Goal: Task Accomplishment & Management: Manage account settings

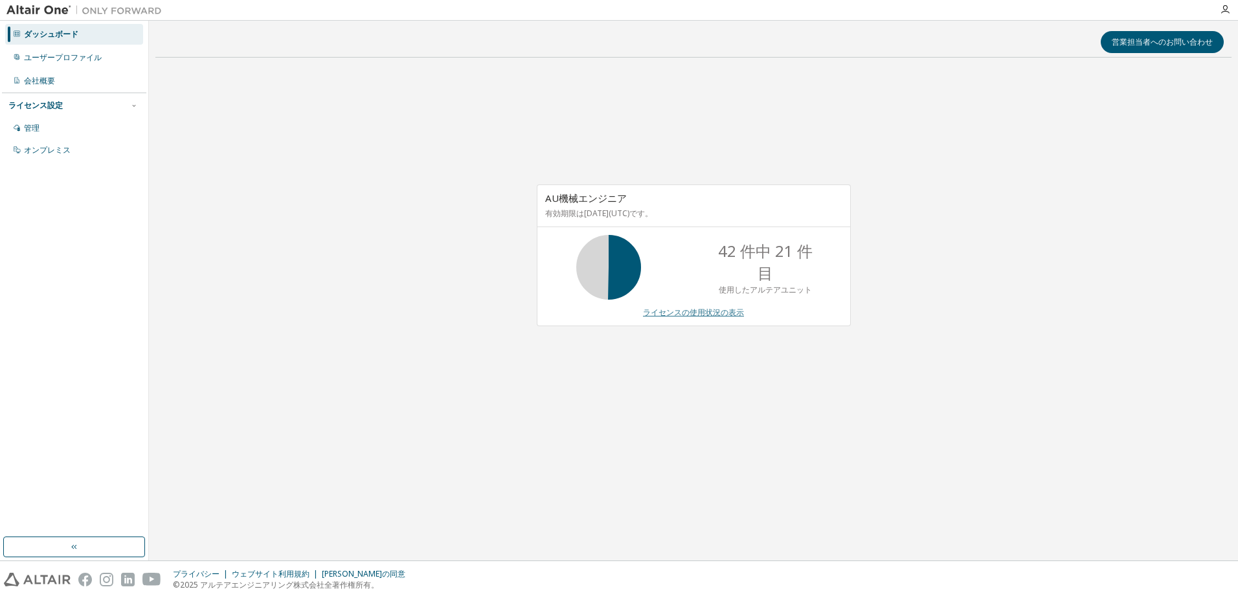
click at [722, 308] on link "ライセンスの使用状況の表示" at bounding box center [693, 312] width 101 height 11
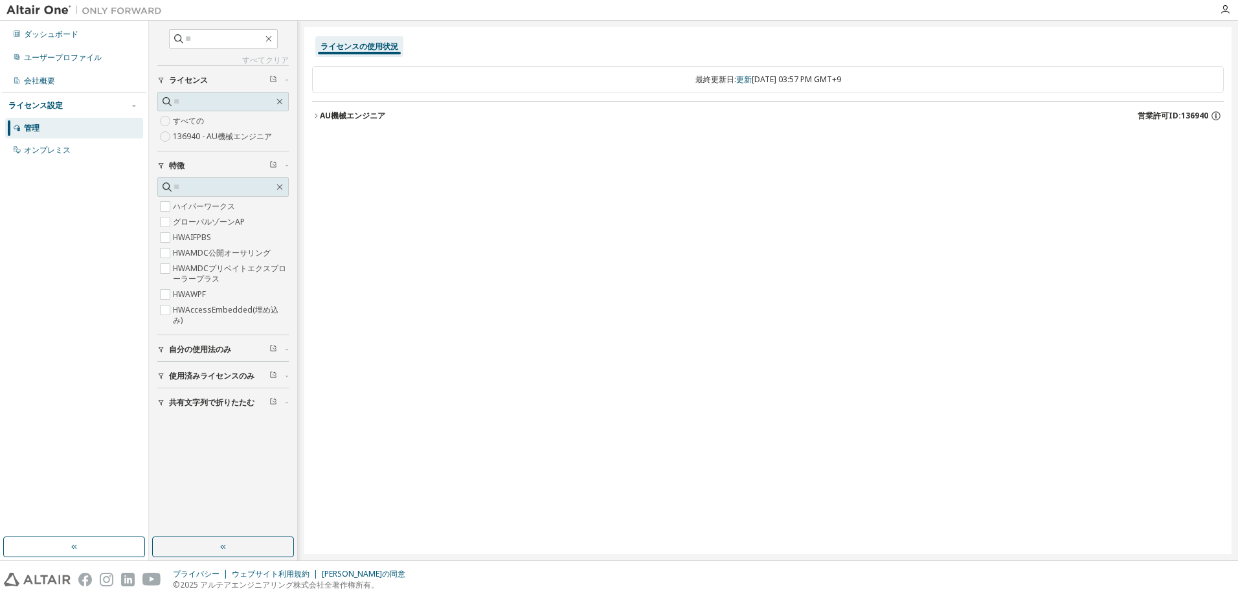
click at [372, 118] on font "AU機械エンジニア" at bounding box center [352, 115] width 65 height 11
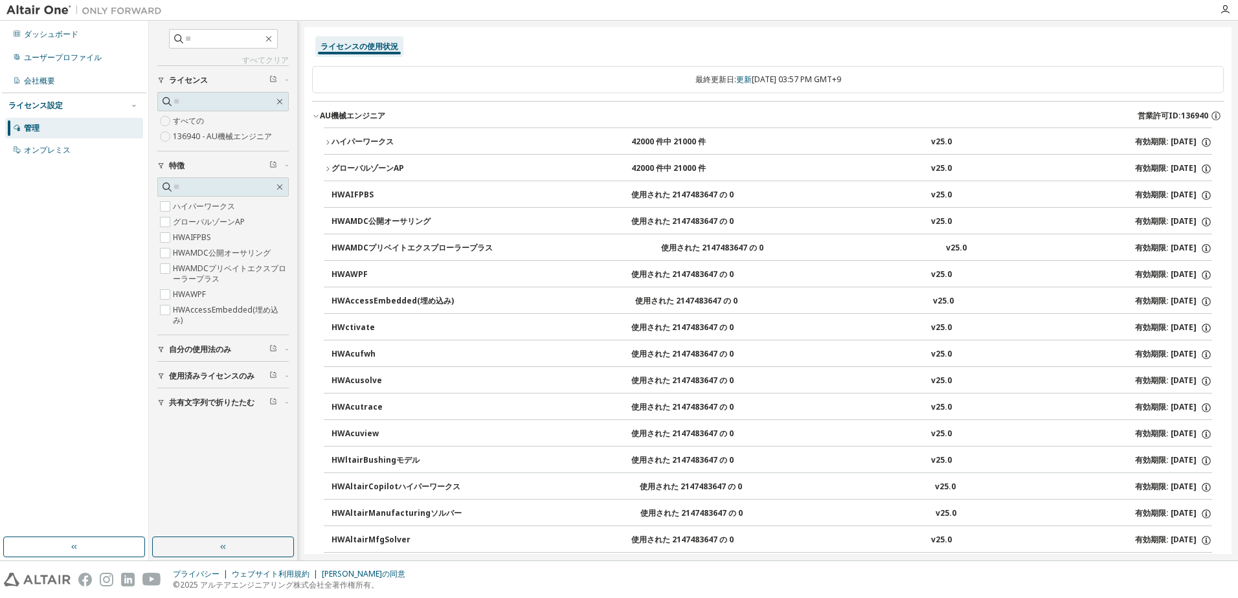
click at [179, 350] on span "自分の使用法のみ" at bounding box center [200, 349] width 62 height 10
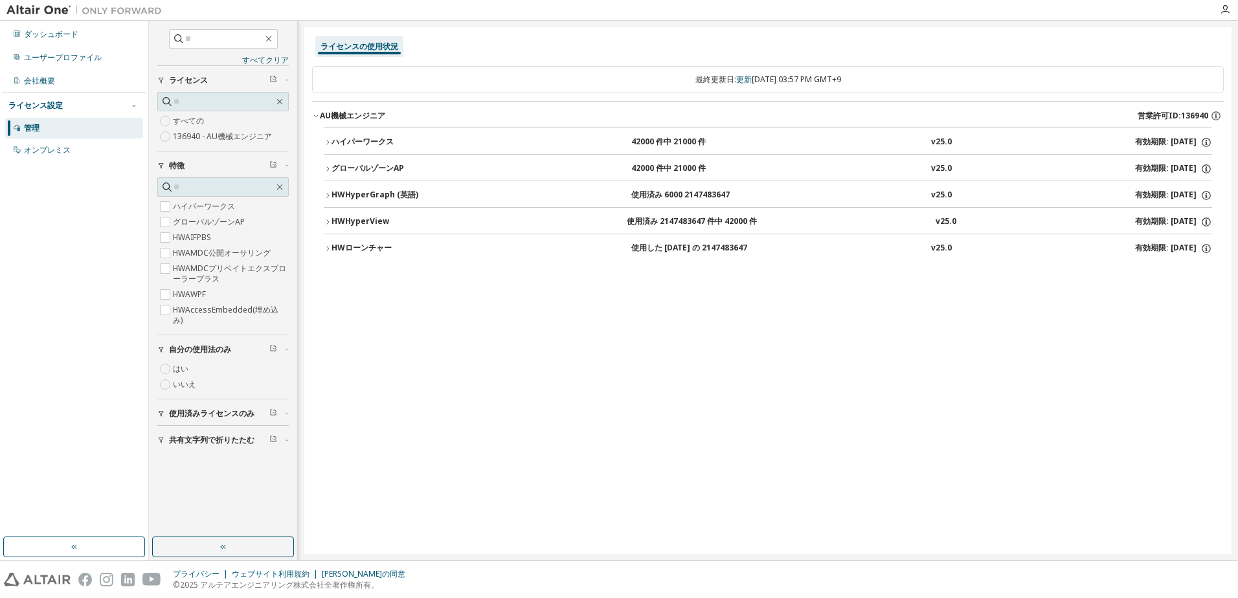
click at [370, 197] on div "HWHyperGraph (英語)" at bounding box center [389, 196] width 117 height 12
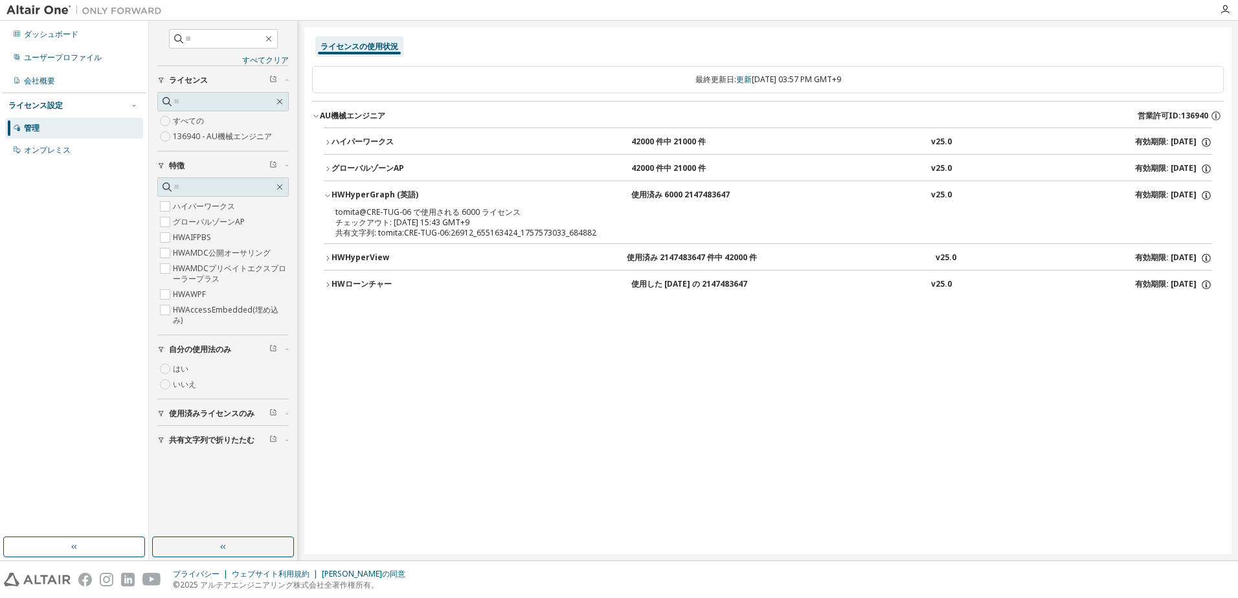
click at [364, 256] on div "HWHyperView" at bounding box center [389, 258] width 117 height 12
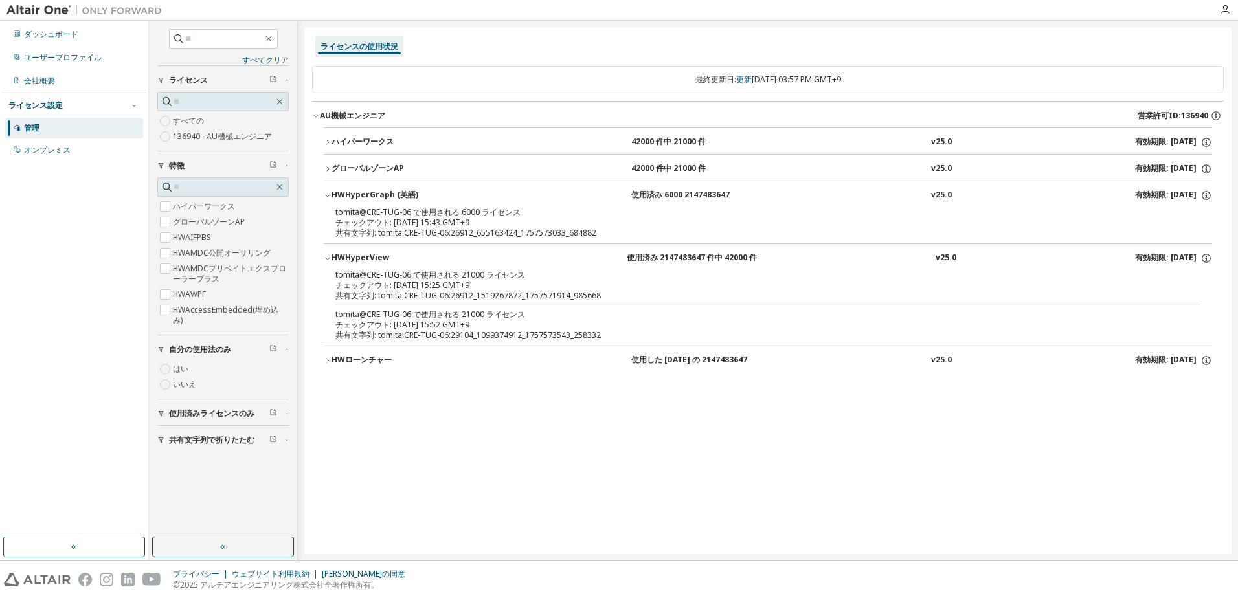
click at [371, 357] on div "HWローンチャー" at bounding box center [389, 361] width 117 height 12
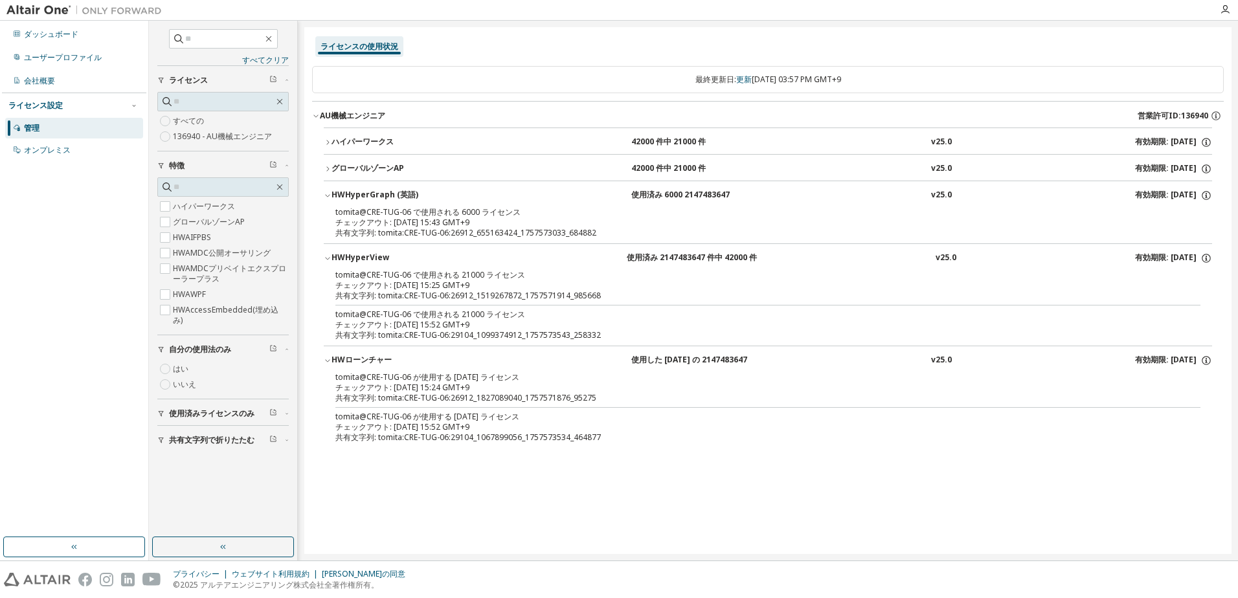
click at [379, 139] on div "ハイパーワークス" at bounding box center [389, 143] width 117 height 12
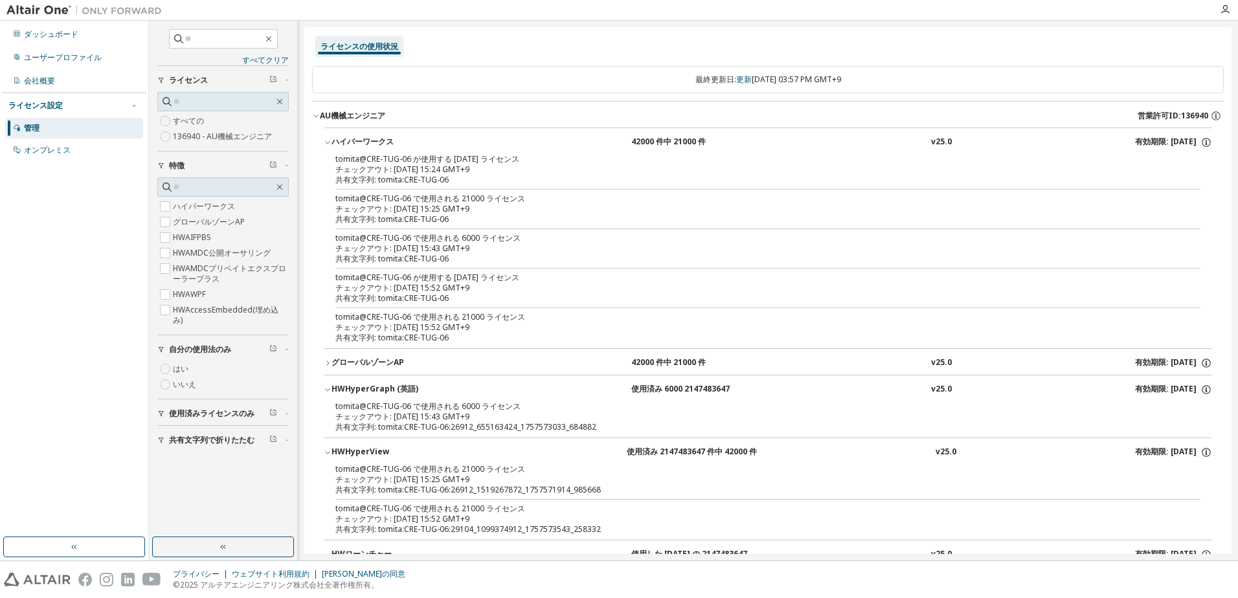
click at [374, 359] on div "グローバルゾーンAP" at bounding box center [389, 363] width 117 height 12
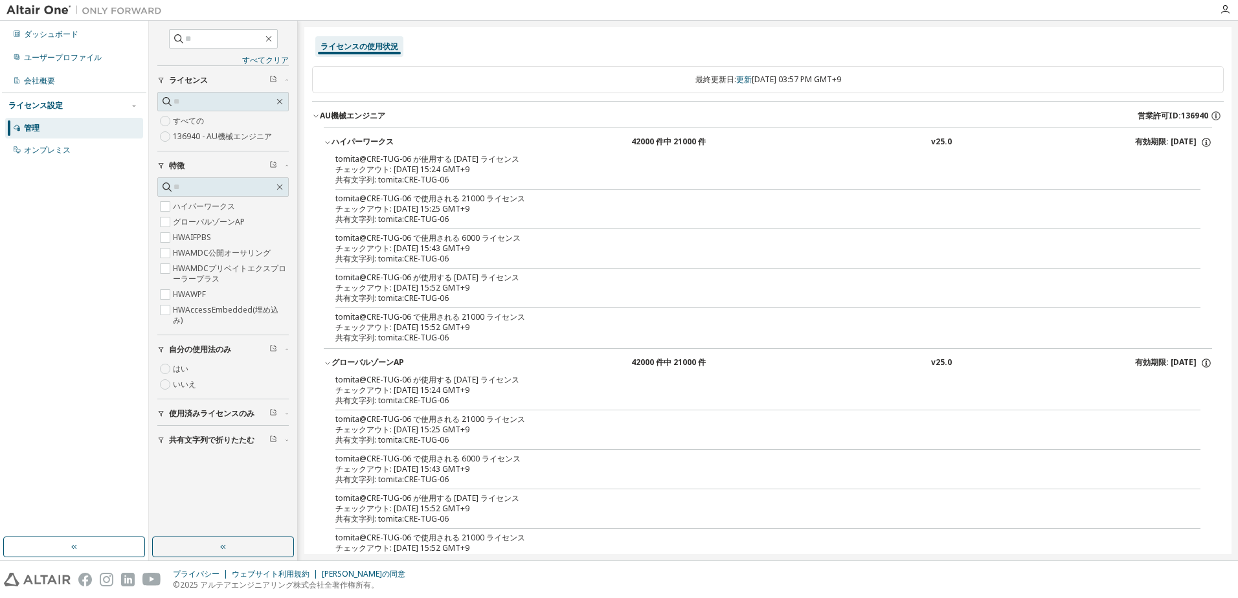
scroll to position [65, 0]
